Goal: Information Seeking & Learning: Learn about a topic

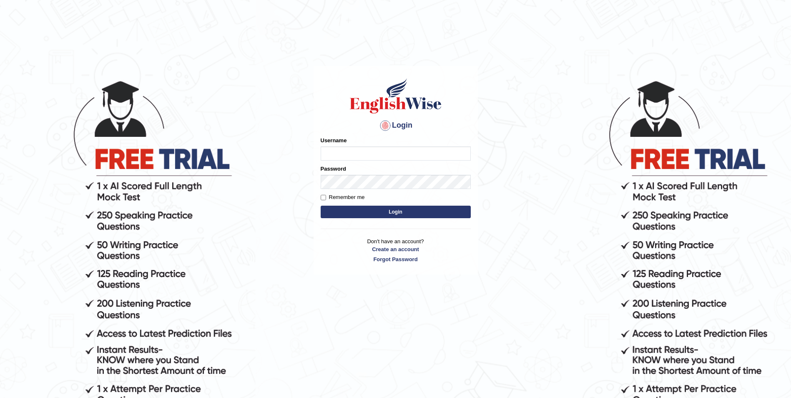
type input "Sadique"
click at [398, 210] on button "Login" at bounding box center [396, 212] width 150 height 13
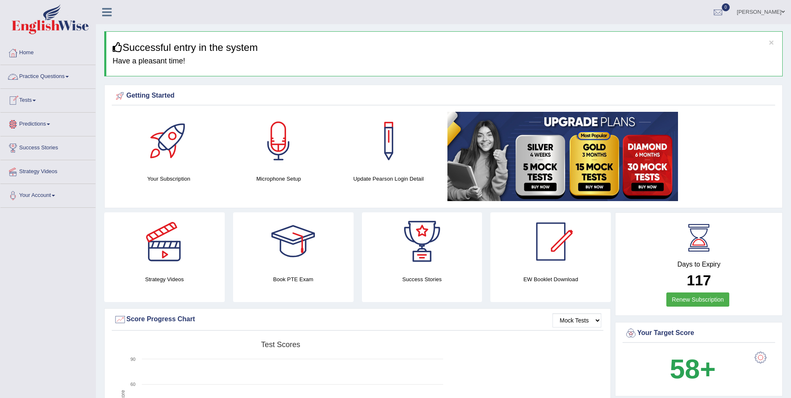
click at [34, 78] on link "Practice Questions" at bounding box center [47, 75] width 95 height 21
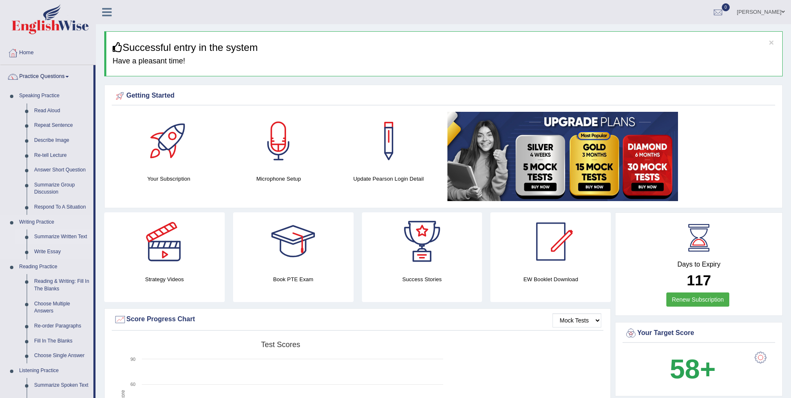
click at [58, 234] on link "Summarize Written Text" at bounding box center [61, 236] width 63 height 15
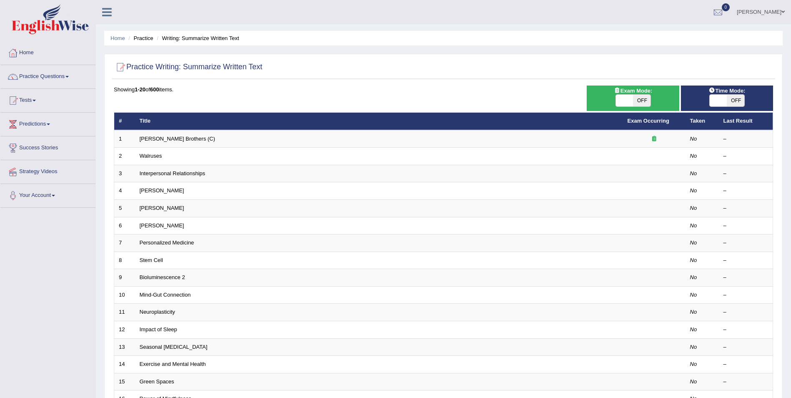
click at [737, 97] on span "OFF" at bounding box center [736, 101] width 18 height 12
checkbox input "true"
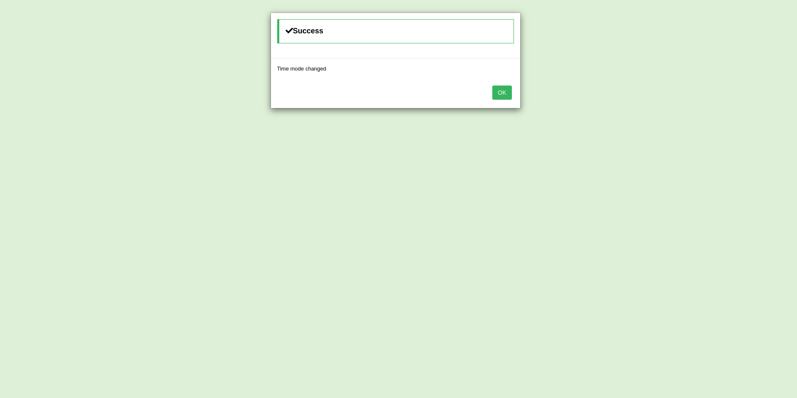
click at [502, 94] on button "OK" at bounding box center [502, 92] width 19 height 14
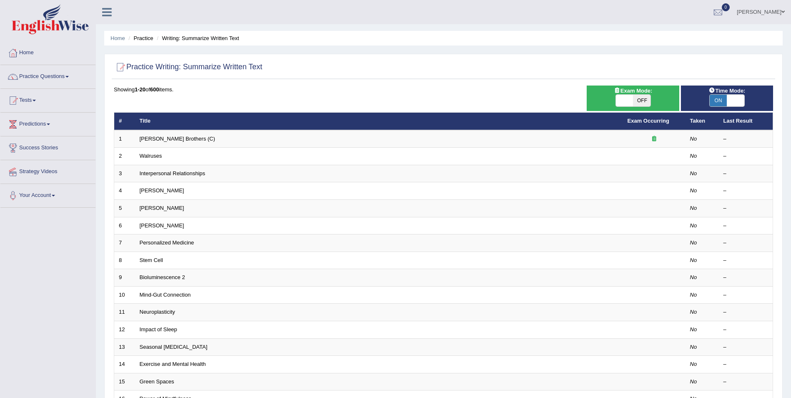
click at [642, 98] on span "OFF" at bounding box center [642, 101] width 18 height 12
checkbox input "true"
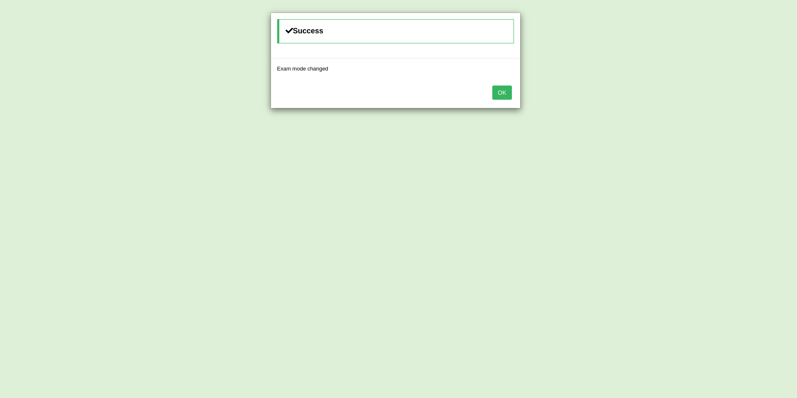
click at [503, 92] on button "OK" at bounding box center [502, 92] width 19 height 14
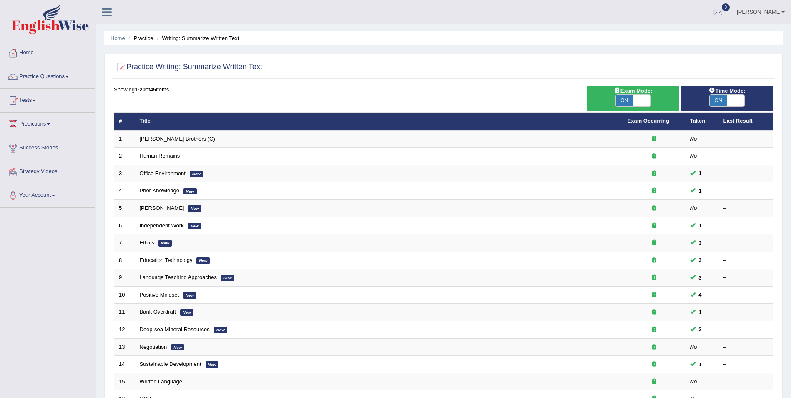
scroll to position [17, 0]
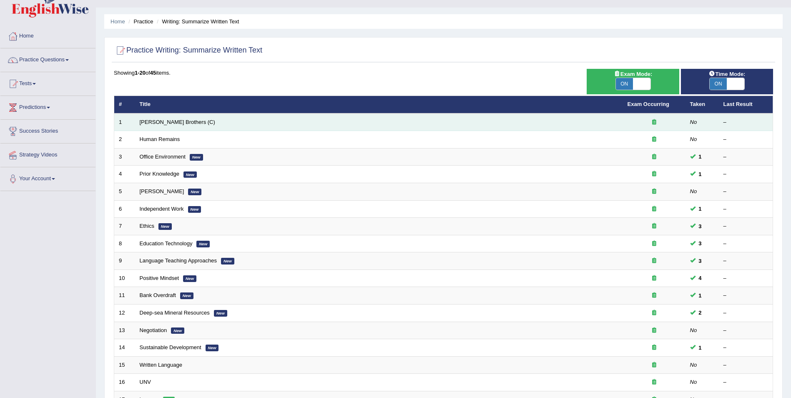
click at [681, 123] on div at bounding box center [654, 122] width 53 height 8
click at [654, 119] on icon at bounding box center [654, 121] width 4 height 5
click at [160, 123] on link "[PERSON_NAME] Brothers (C)" at bounding box center [177, 122] width 75 height 6
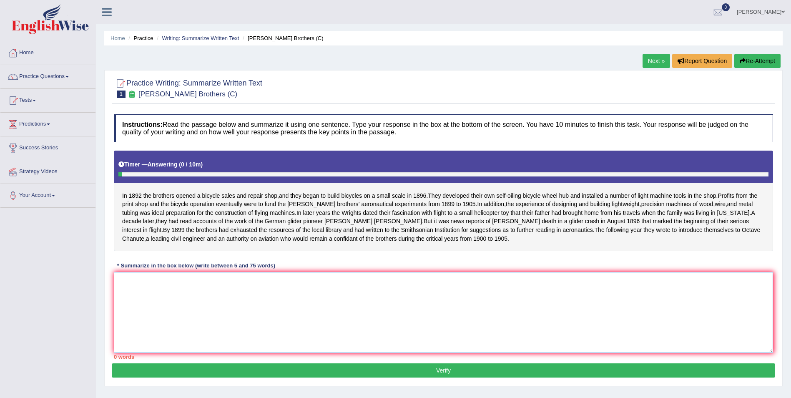
click at [140, 303] on textarea at bounding box center [443, 312] width 659 height 81
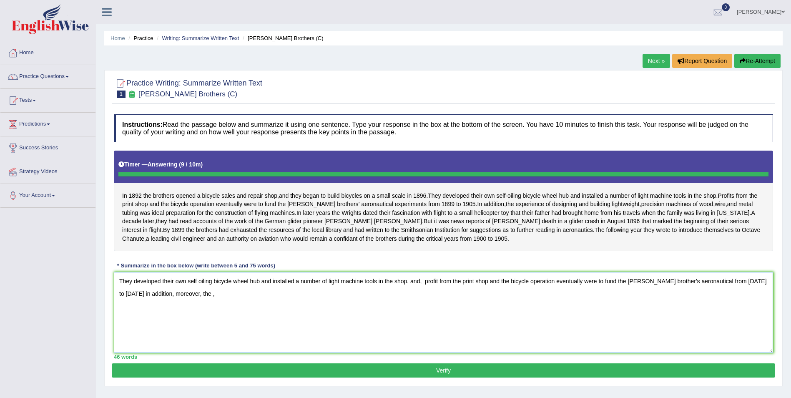
type textarea "They developed their own self oiling bicycle wheel hub and installed a number o…"
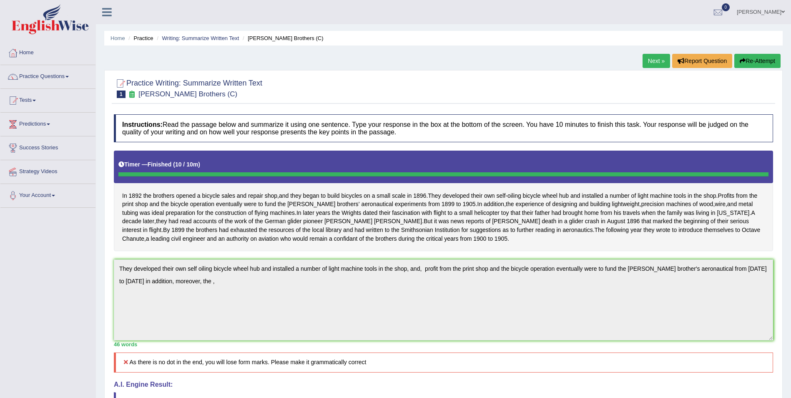
click at [748, 60] on button "Re-Attempt" at bounding box center [757, 61] width 46 height 14
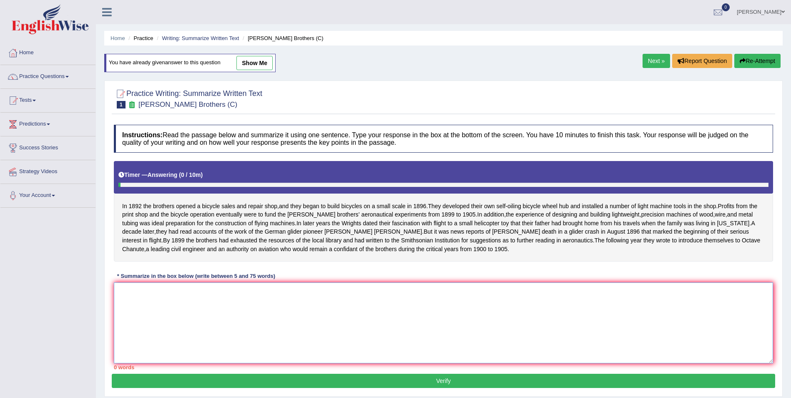
click at [127, 311] on textarea at bounding box center [443, 322] width 659 height 81
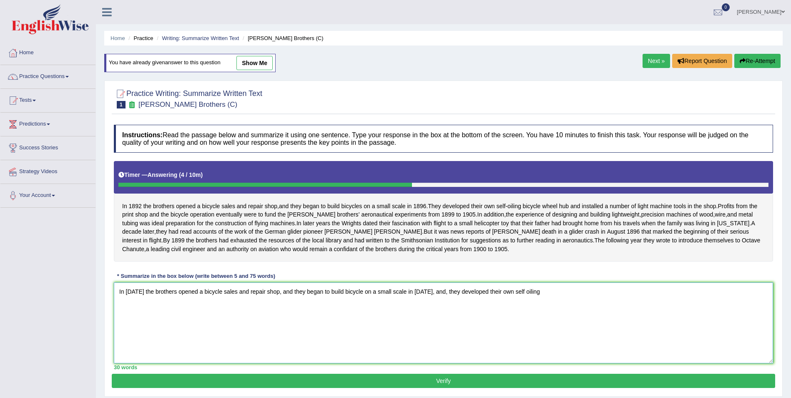
click at [516, 309] on textarea "In [DATE] the brothers opened a bicycle sales and repair shop, and they began t…" at bounding box center [443, 322] width 659 height 81
click at [538, 308] on textarea "In [DATE] the brothers opened a bicycle sales and repair shop, and they began t…" at bounding box center [443, 322] width 659 height 81
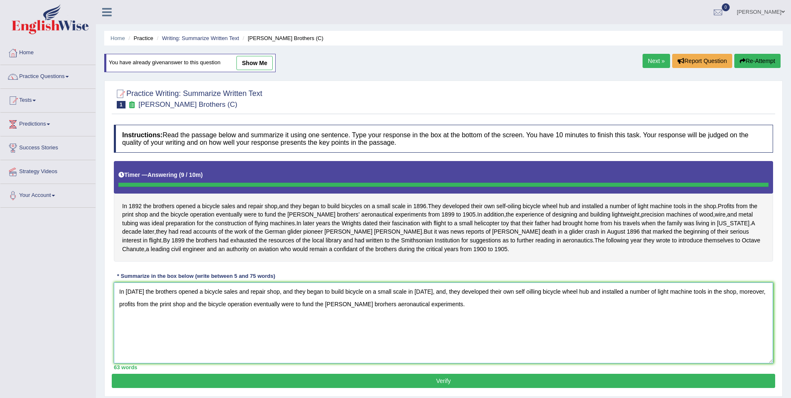
type textarea "In [DATE] the brothers opened a bicycle sales and repair shop, and they began t…"
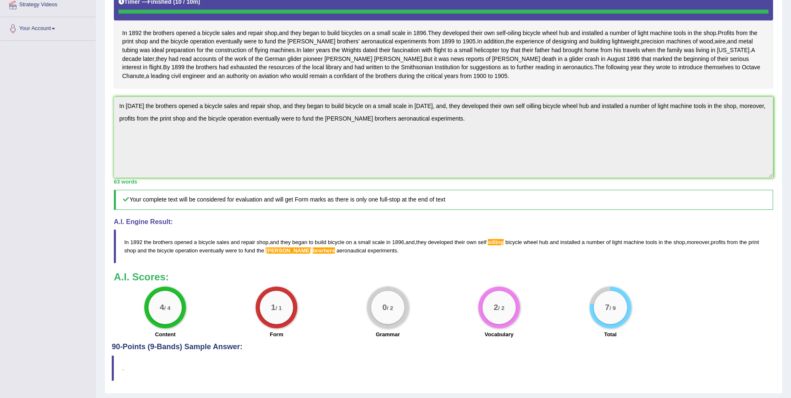
scroll to position [184, 0]
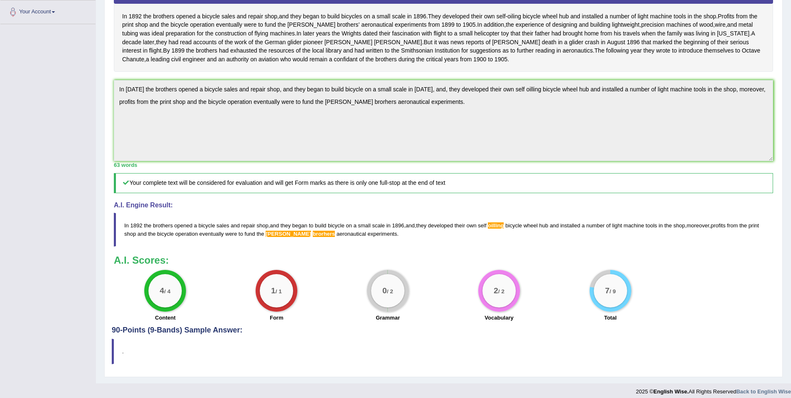
click at [244, 364] on blockquote "." at bounding box center [444, 351] width 664 height 25
drag, startPoint x: 568, startPoint y: 11, endPoint x: 571, endPoint y: 40, distance: 29.8
click at [571, 40] on div "In [DATE] the brothers opened a bicycle sales and repair shop , and they began …" at bounding box center [443, 21] width 659 height 101
